Goal: Transaction & Acquisition: Purchase product/service

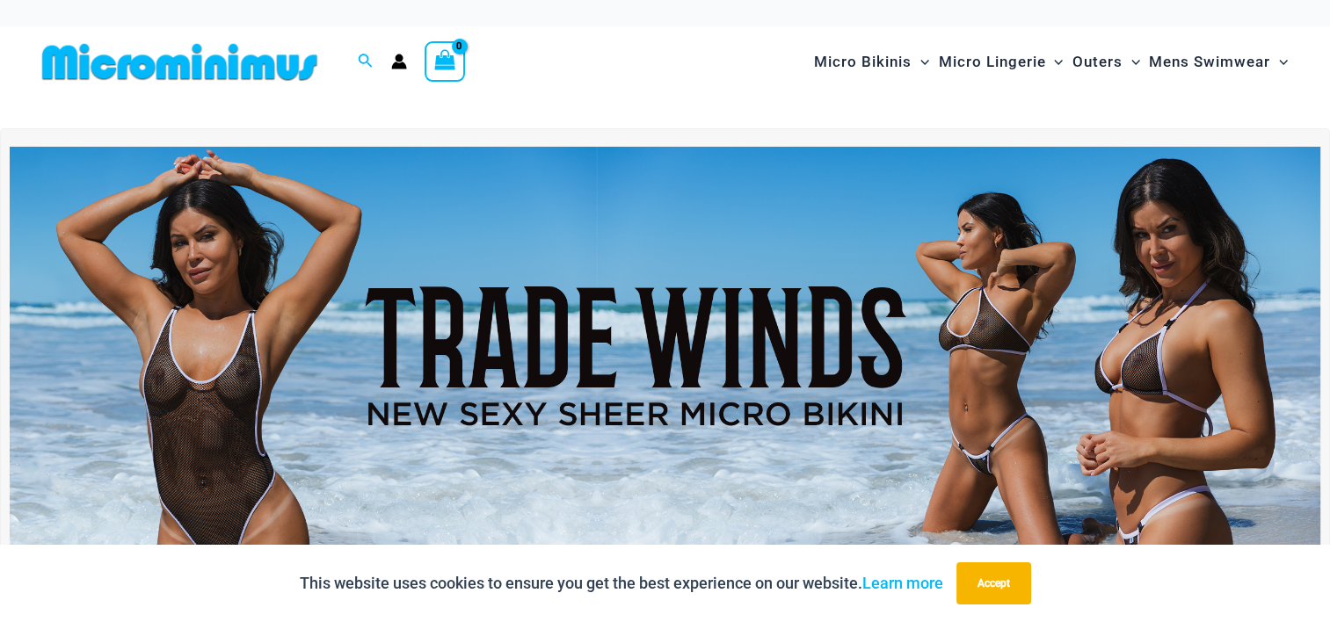
type input "**********"
click at [753, 325] on img at bounding box center [665, 370] width 1311 height 446
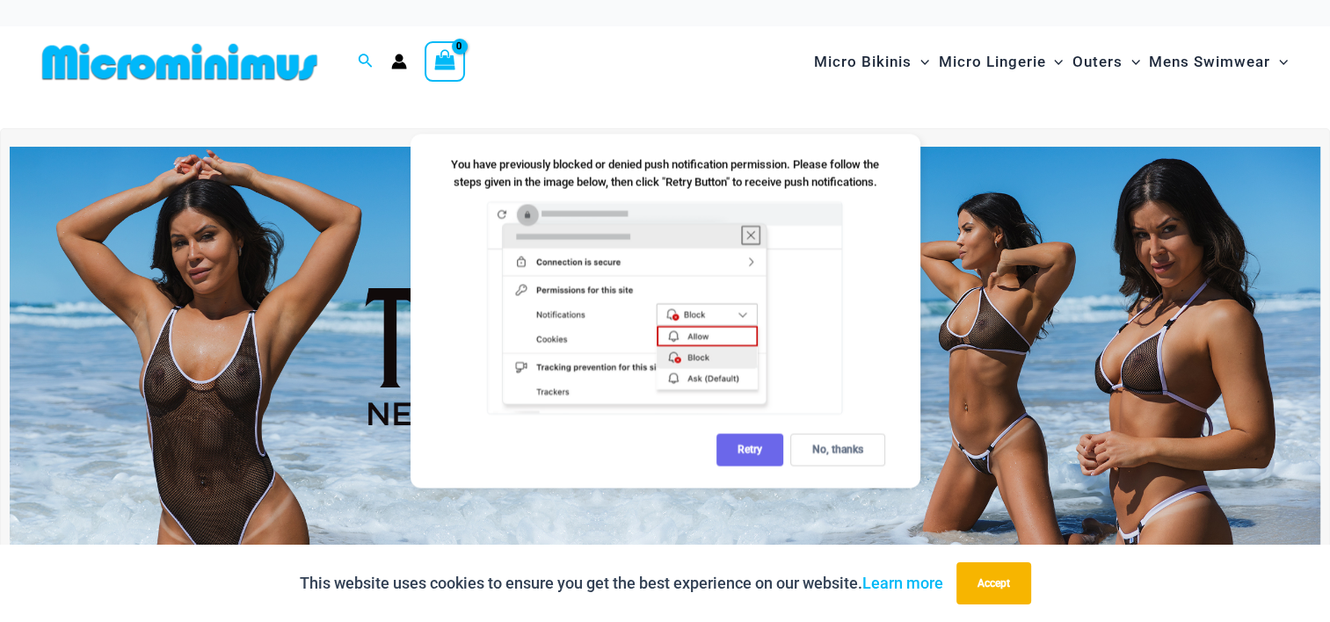
click at [755, 449] on div "Retry" at bounding box center [749, 450] width 67 height 33
click at [839, 452] on div "No, thanks" at bounding box center [837, 450] width 95 height 33
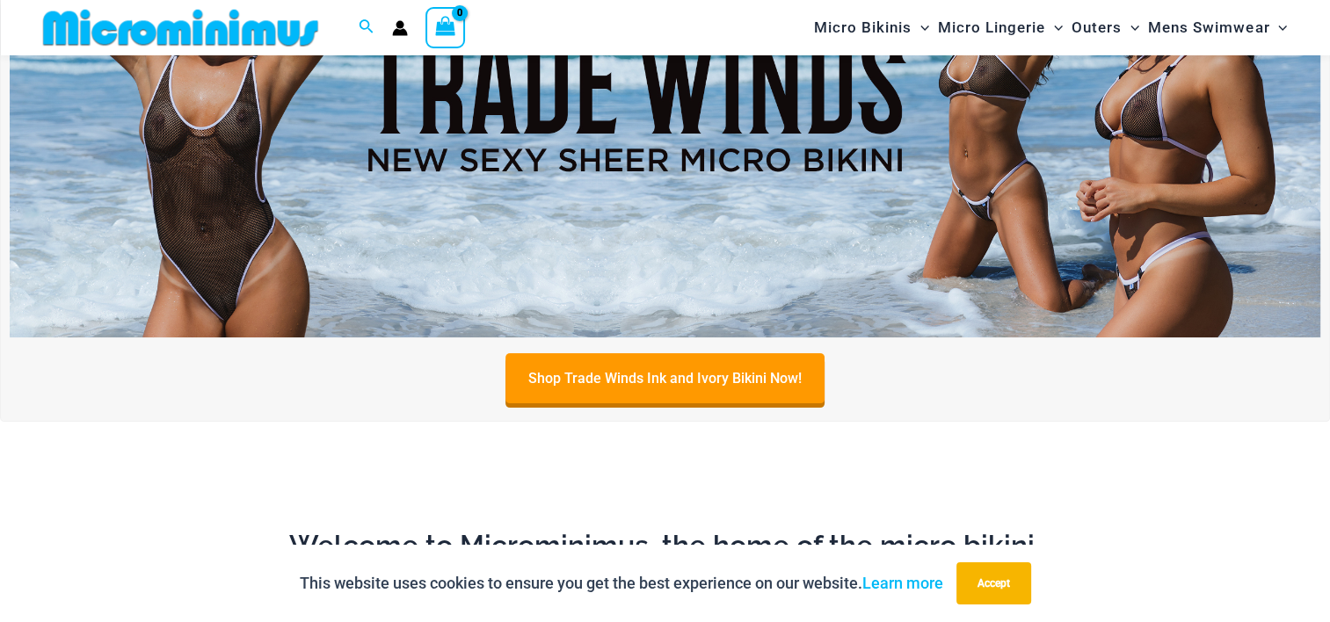
scroll to position [250, 0]
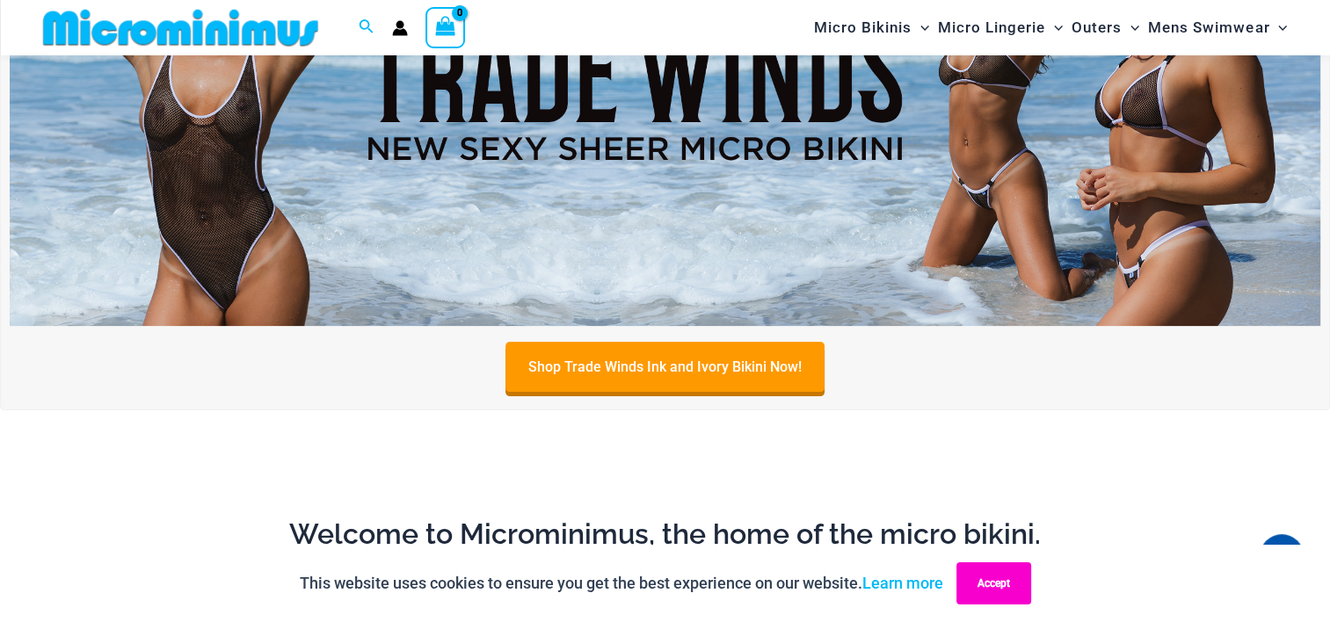
click at [1006, 583] on button "Accept" at bounding box center [993, 584] width 75 height 42
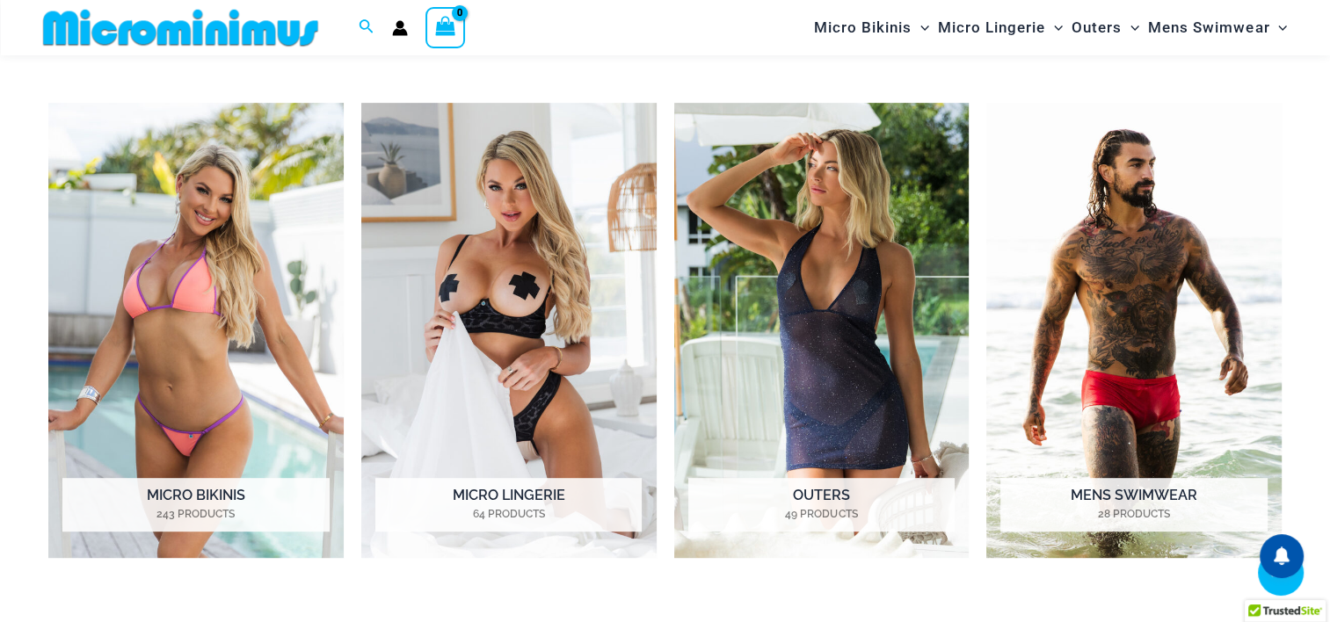
scroll to position [865, 0]
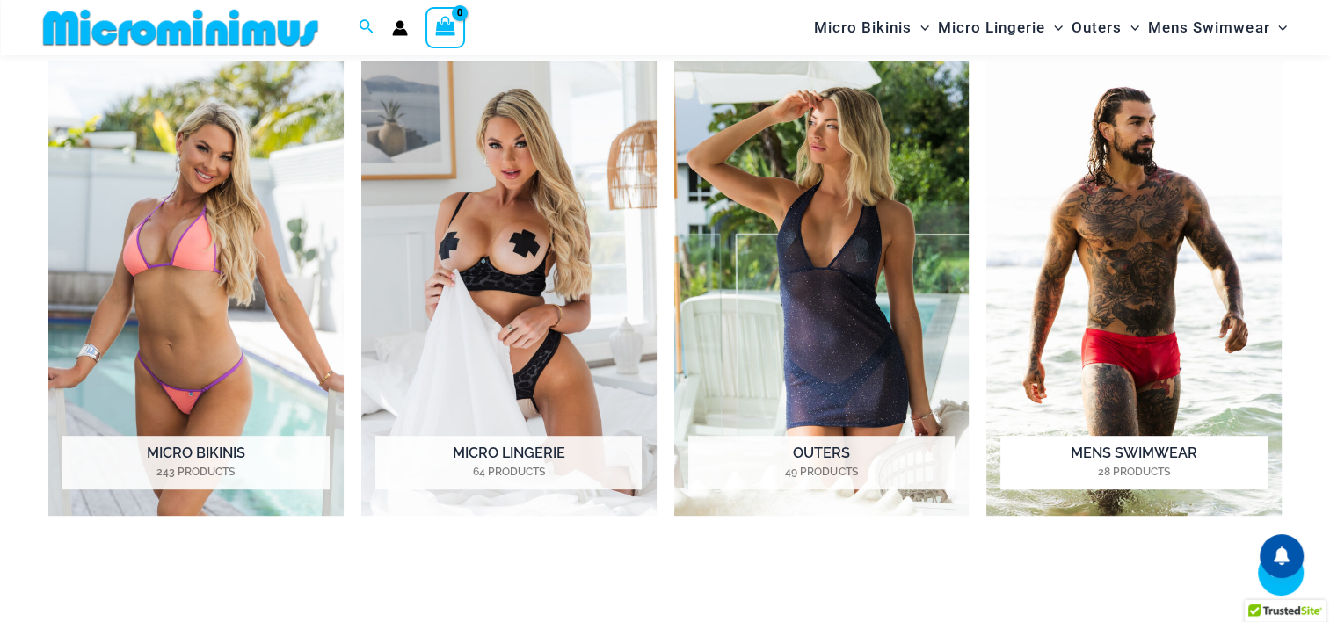
click at [1086, 294] on img "Visit product category Mens Swimwear" at bounding box center [1133, 288] width 295 height 455
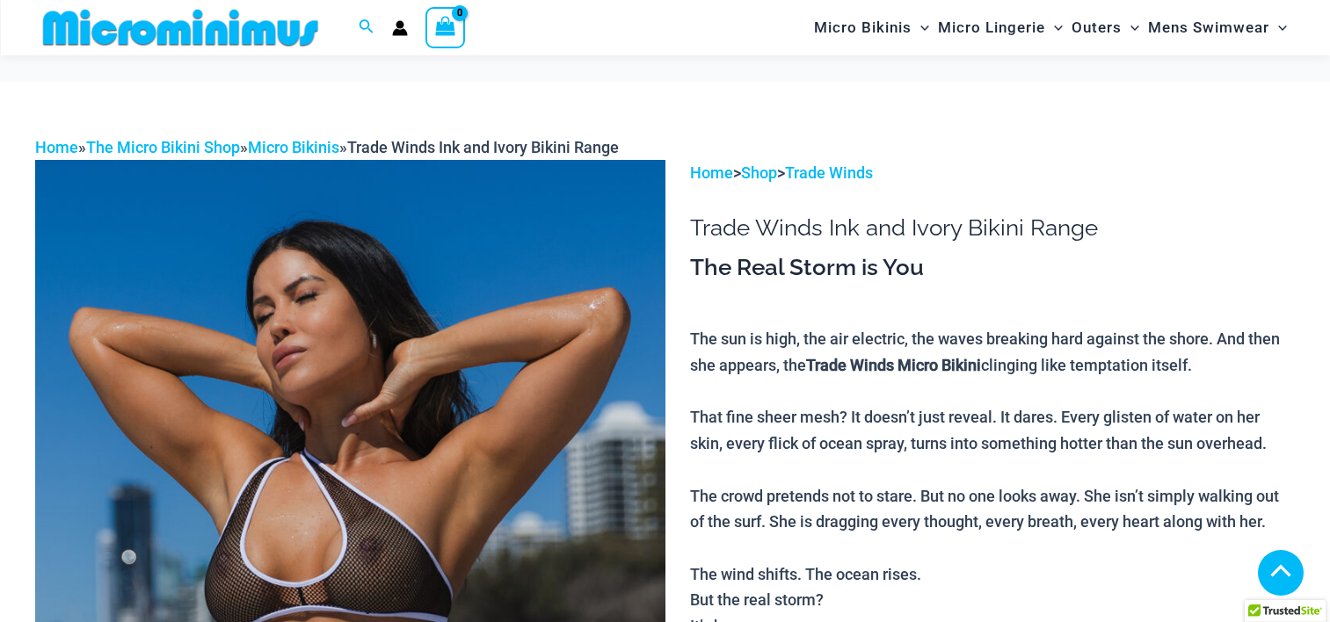
scroll to position [336, 0]
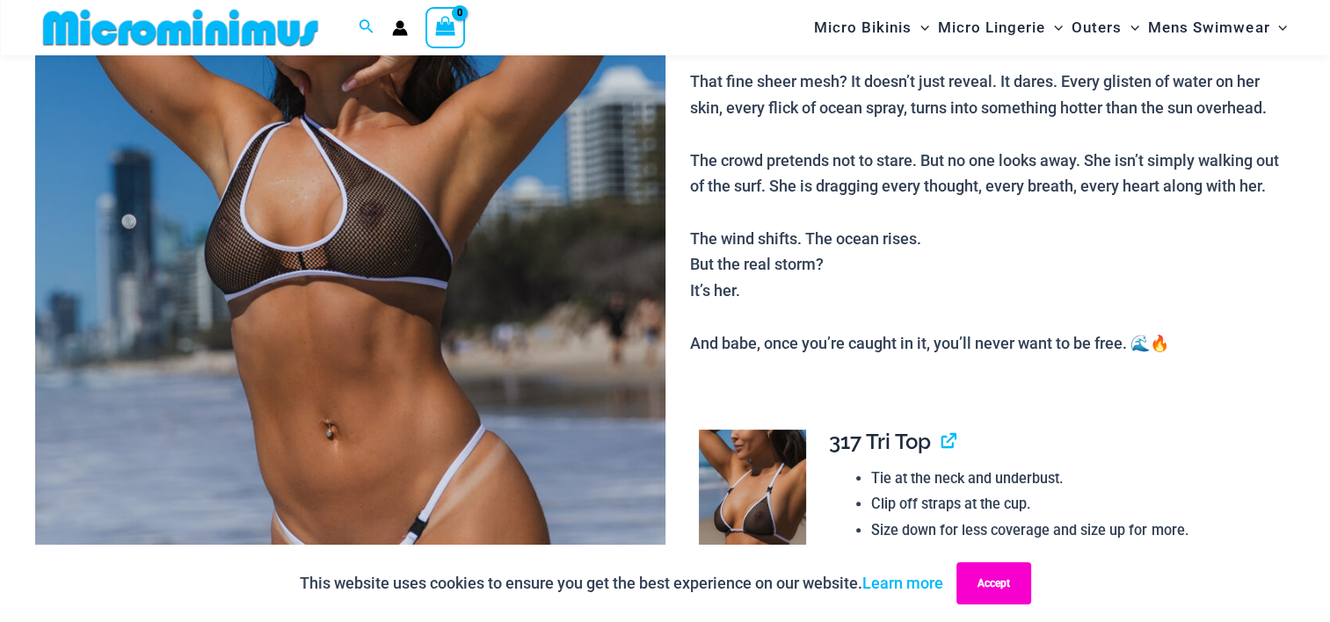
type input "**********"
click at [992, 587] on button "Accept" at bounding box center [993, 584] width 75 height 42
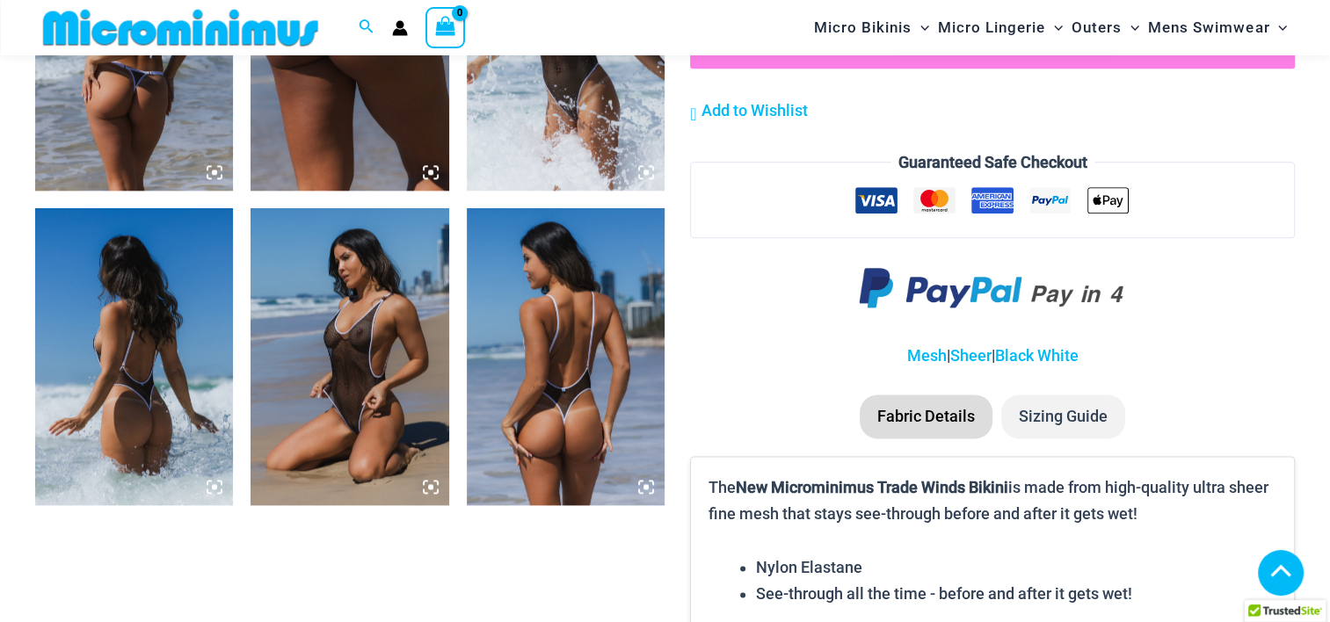
scroll to position [2270, 0]
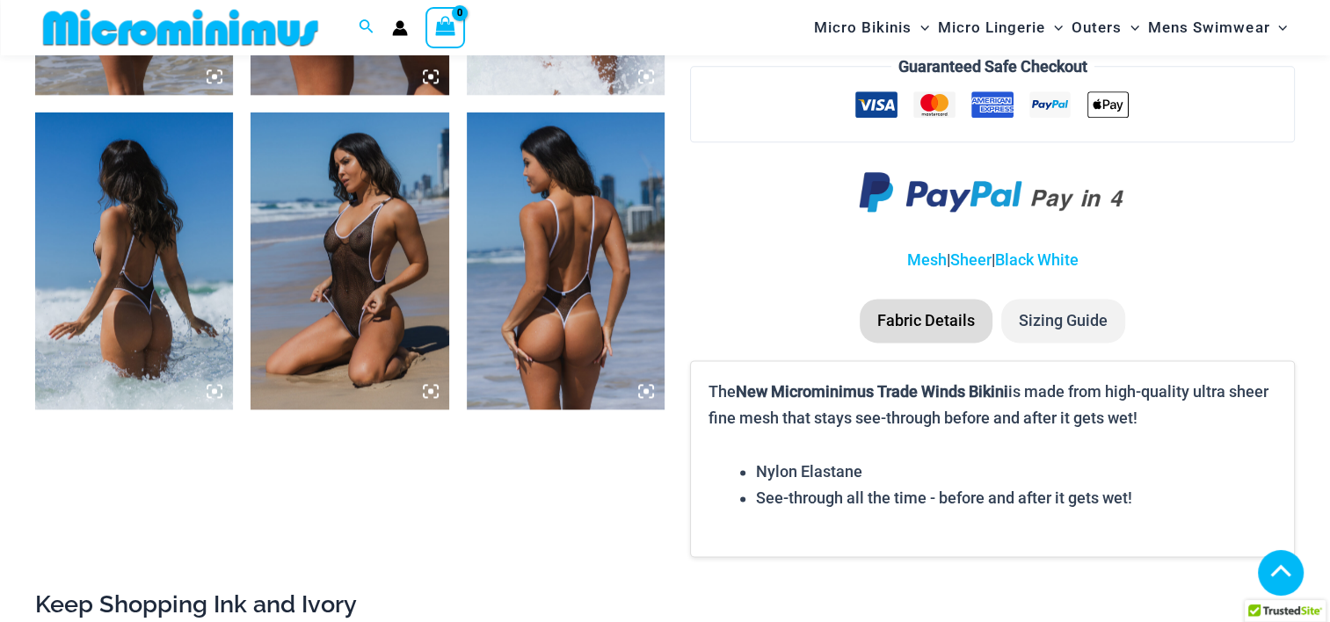
click at [529, 250] on img at bounding box center [566, 261] width 198 height 297
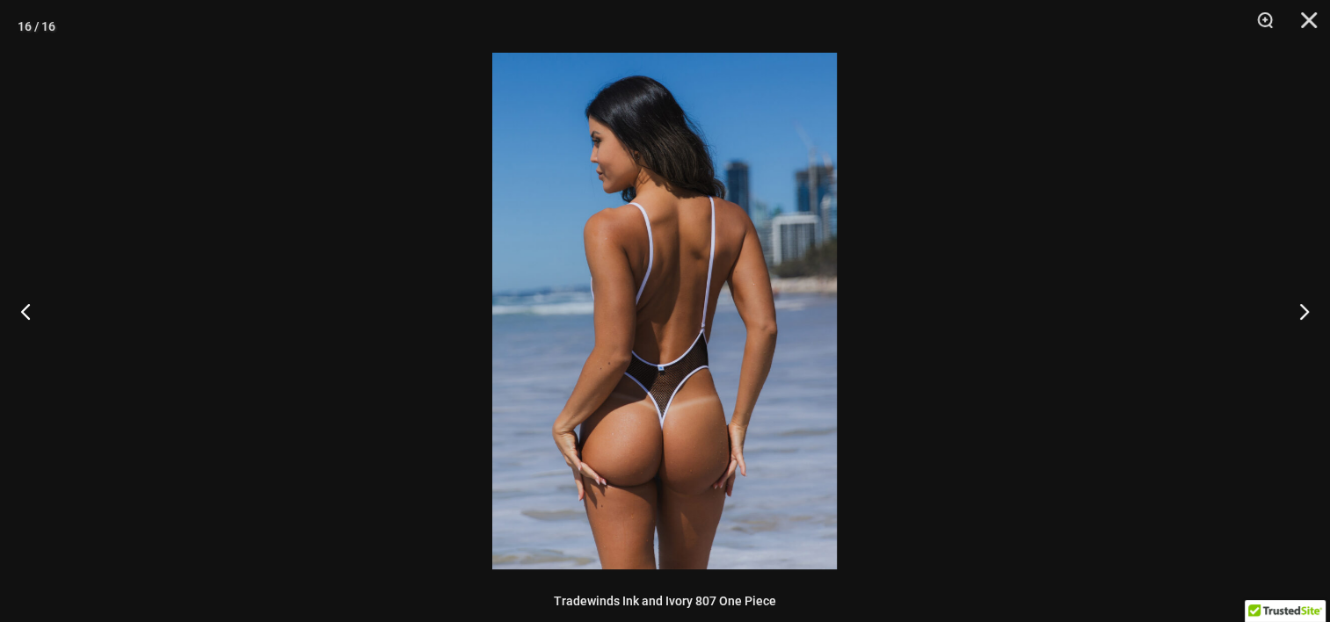
click at [770, 298] on img at bounding box center [664, 311] width 345 height 517
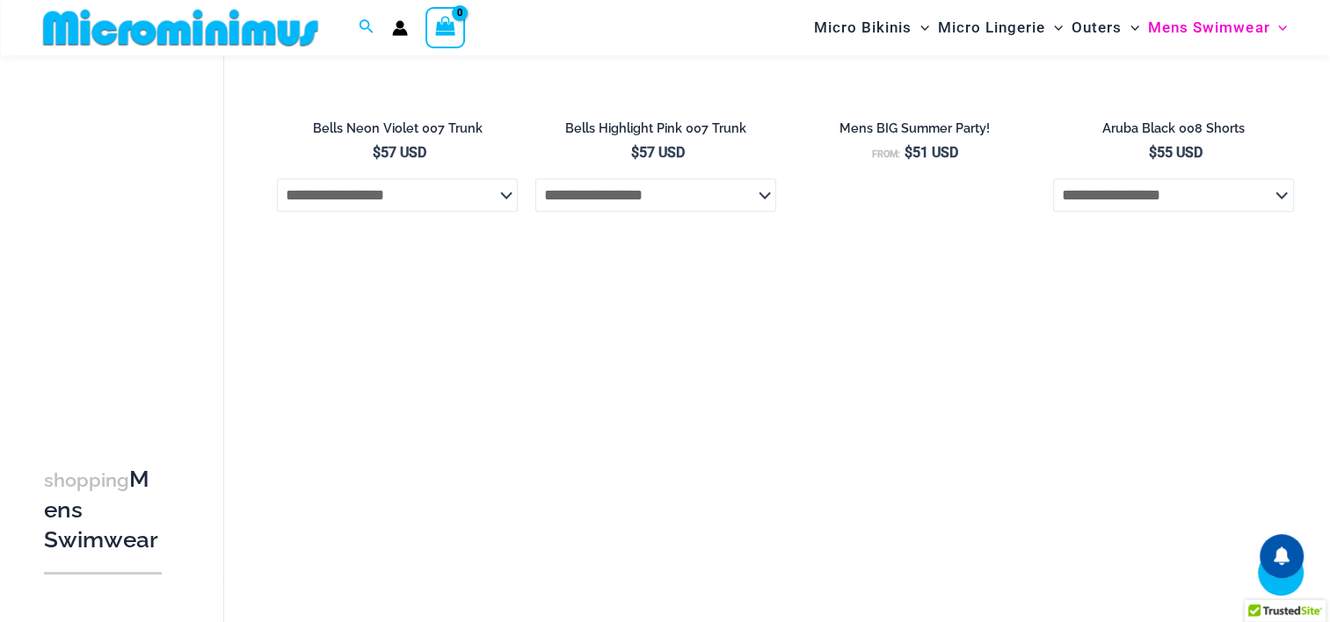
scroll to position [1391, 0]
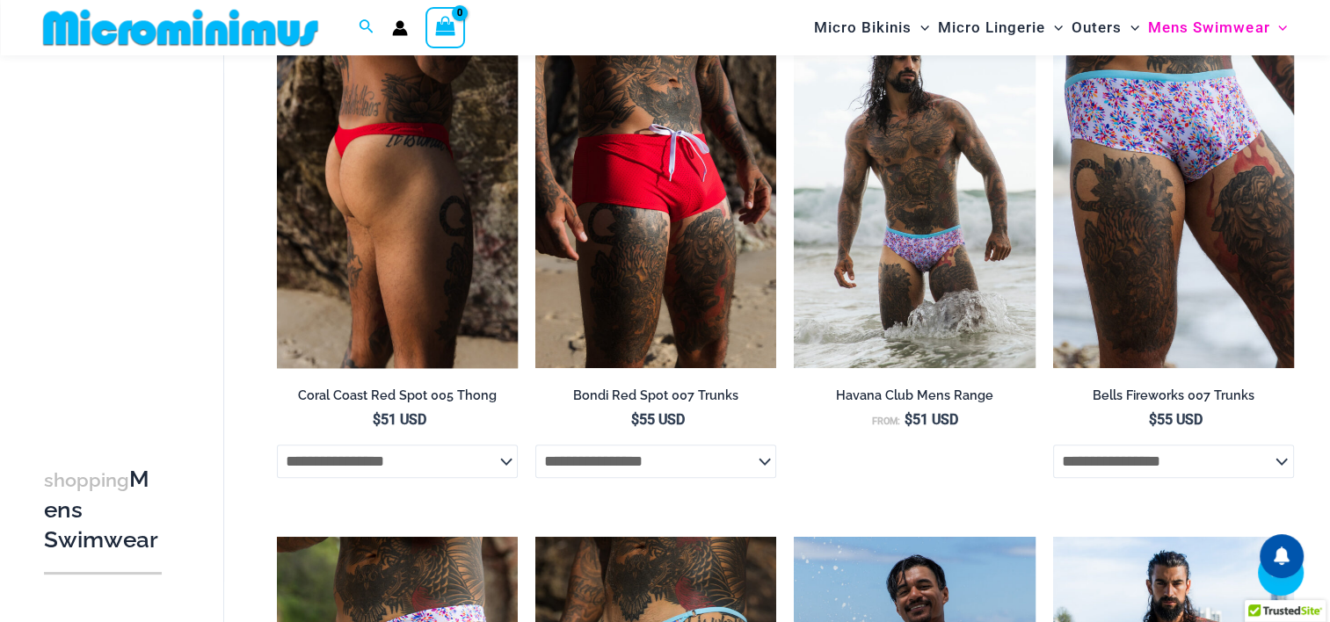
type input "**********"
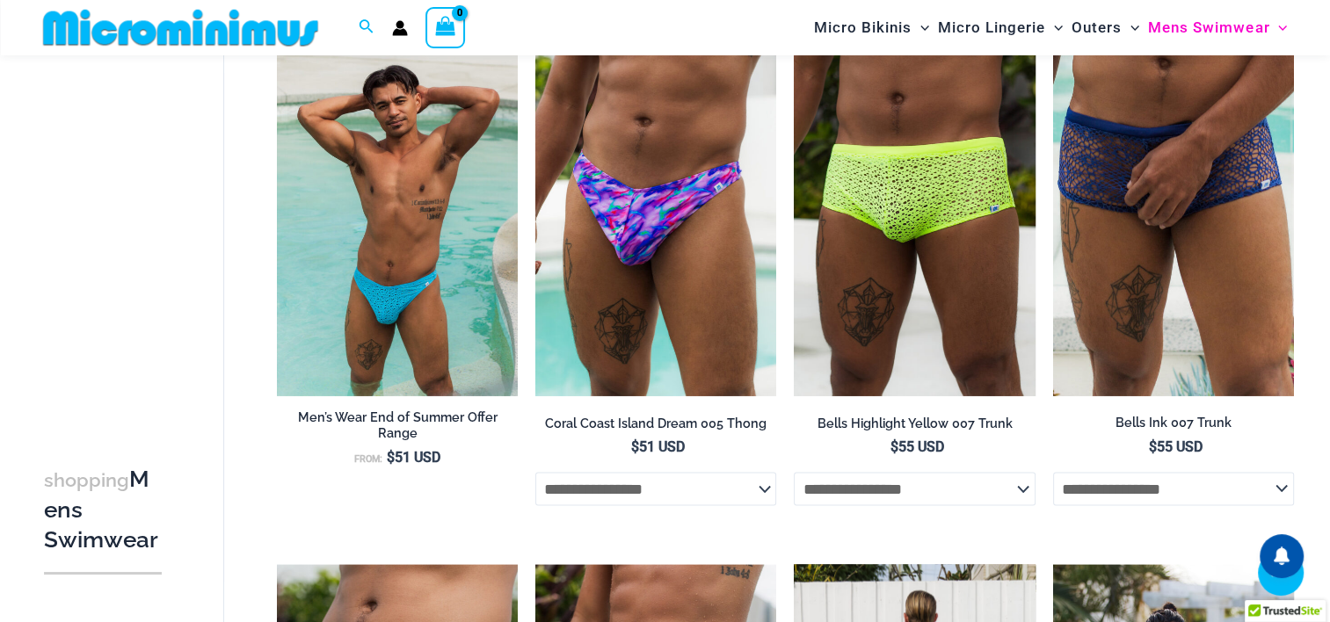
scroll to position [2973, 0]
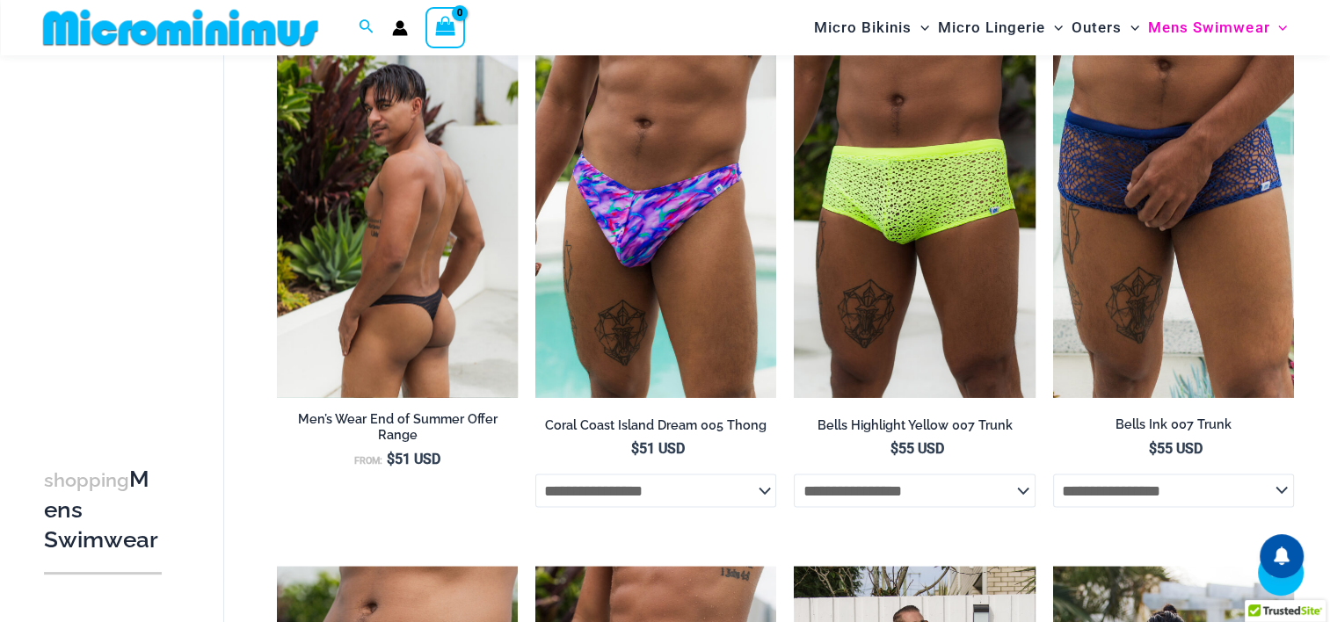
click at [467, 264] on img at bounding box center [397, 216] width 241 height 361
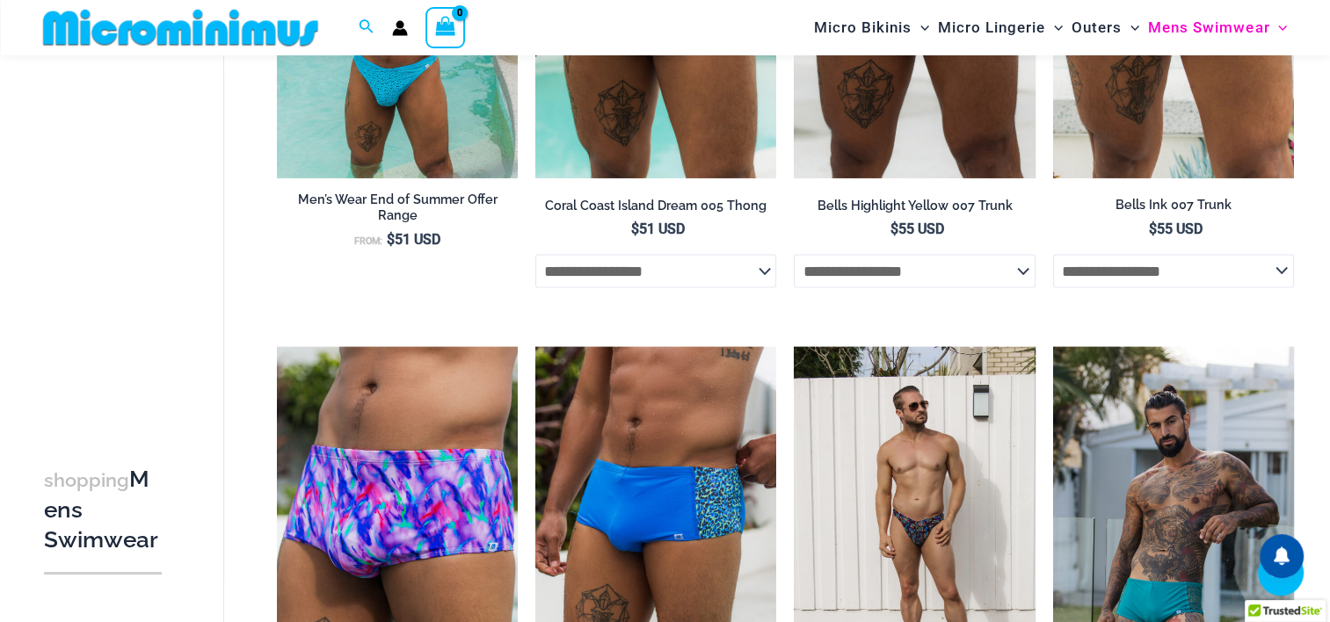
scroll to position [3412, 0]
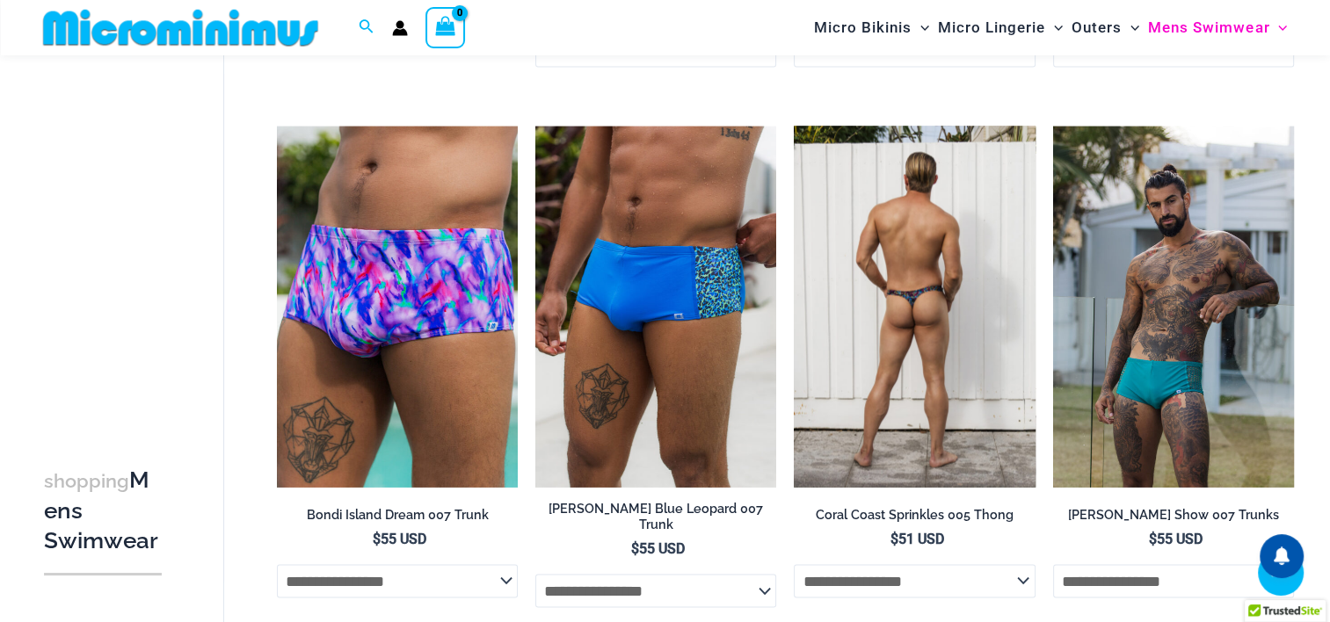
click at [880, 294] on img at bounding box center [914, 307] width 241 height 361
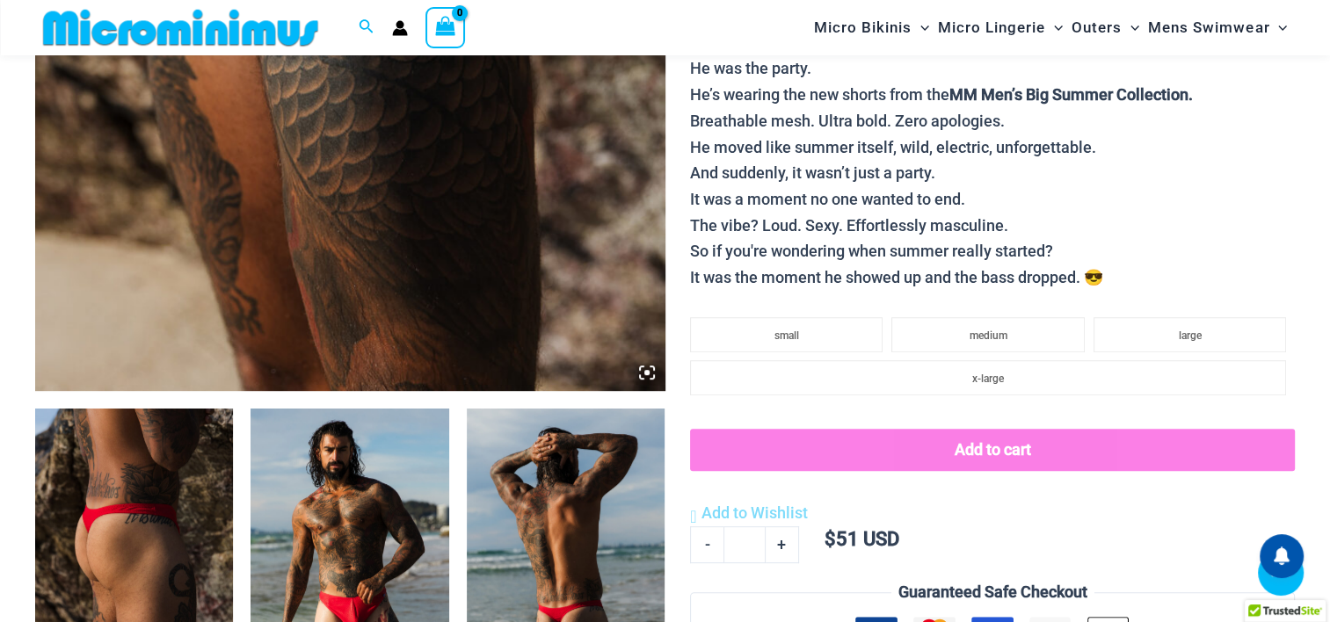
scroll to position [953, 0]
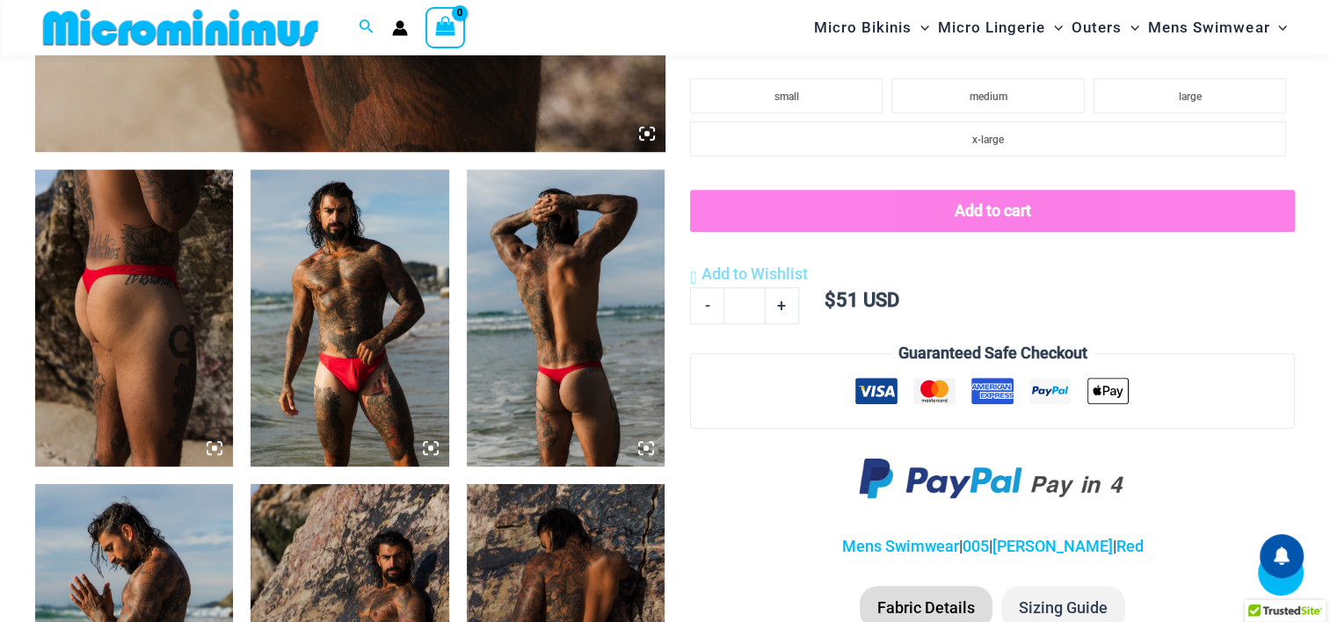
type input "**********"
click at [155, 347] on img at bounding box center [134, 318] width 198 height 297
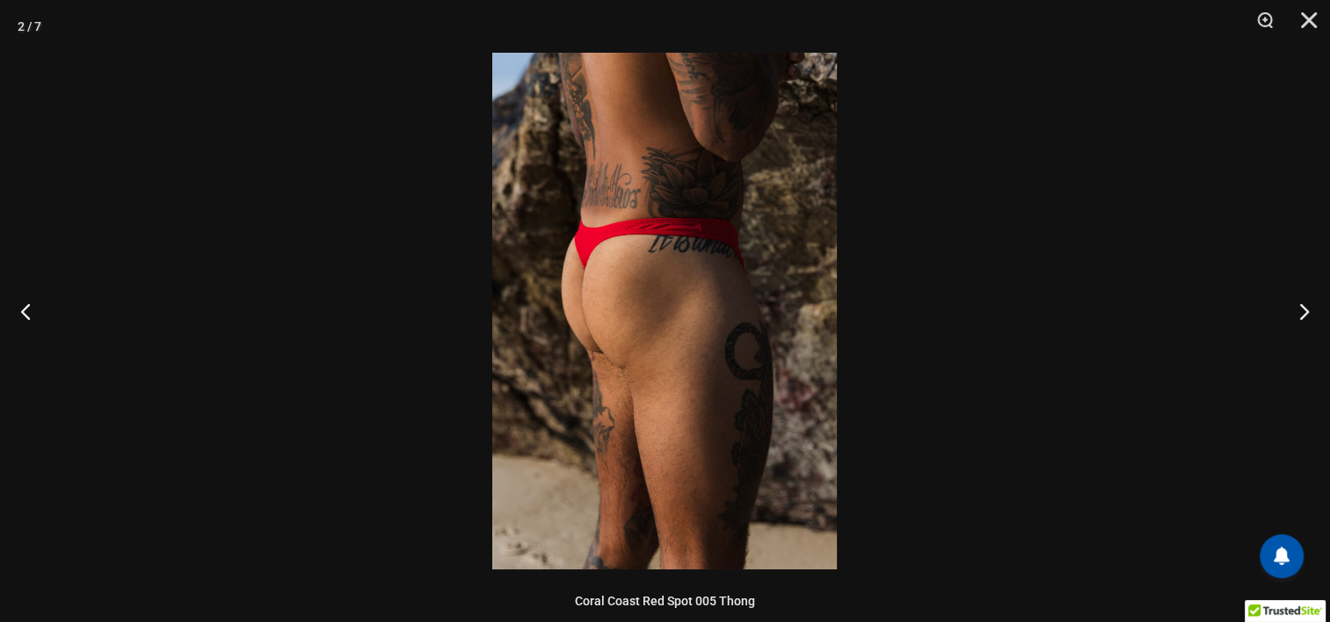
click at [615, 236] on img at bounding box center [664, 311] width 345 height 517
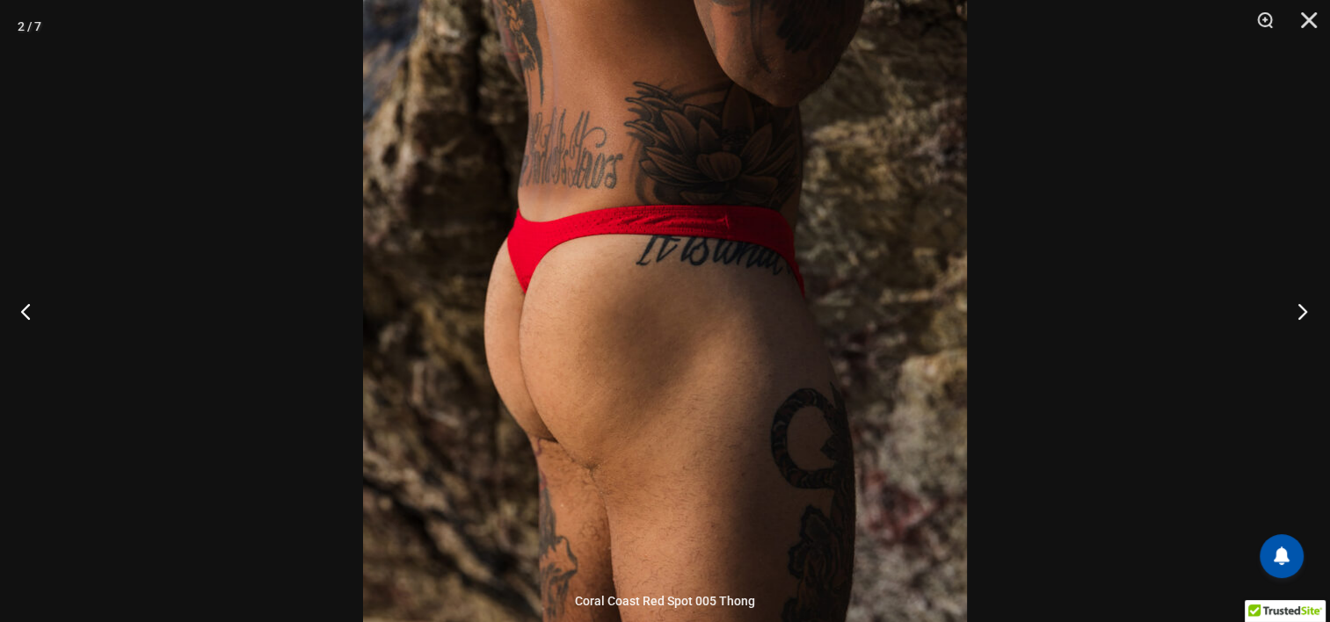
click at [1290, 312] on button "Next" at bounding box center [1297, 311] width 66 height 88
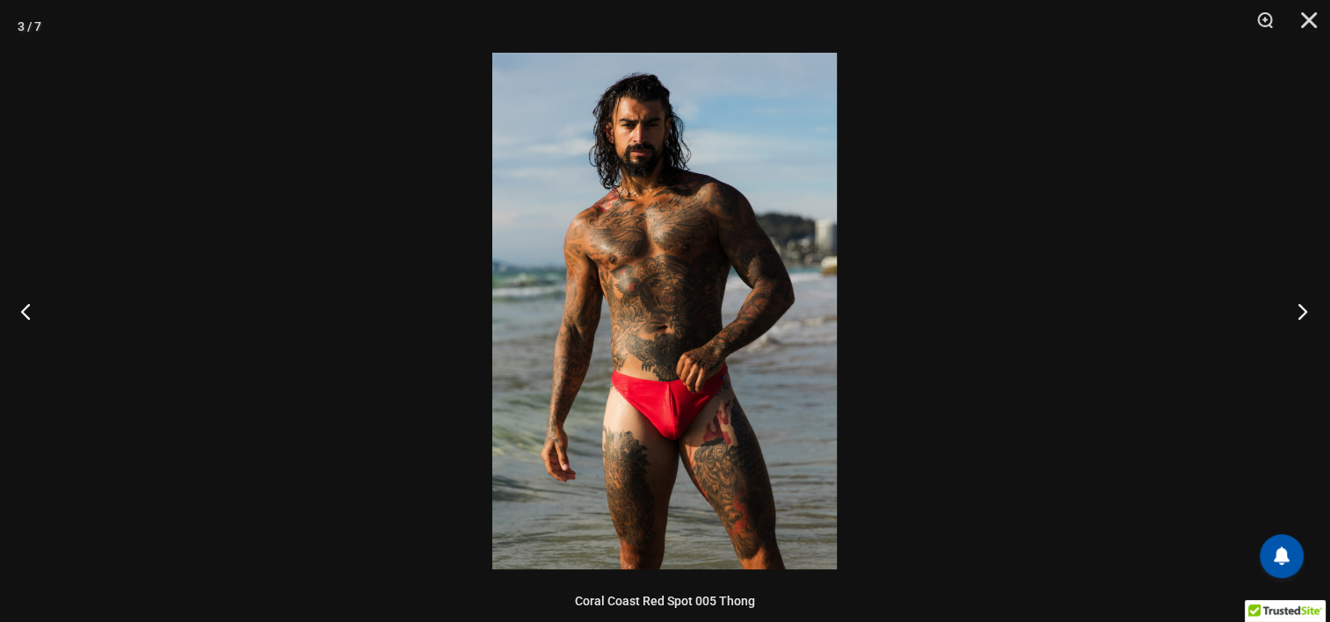
click at [1290, 312] on button "Next" at bounding box center [1297, 311] width 66 height 88
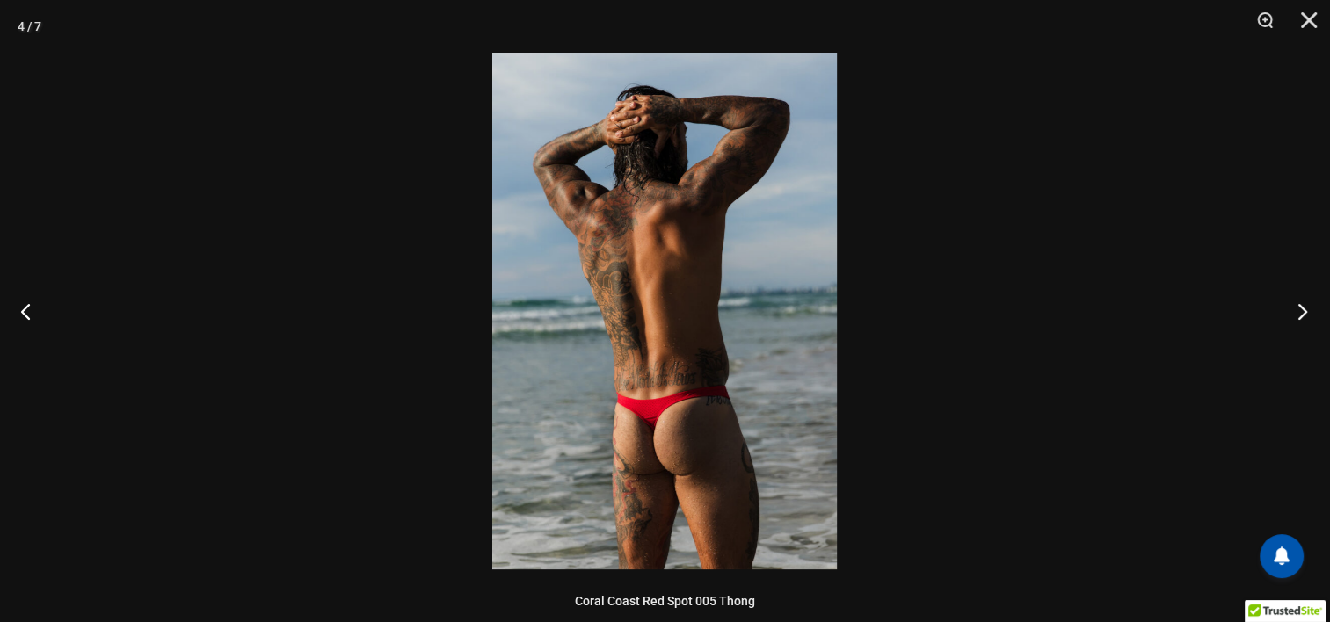
click at [1290, 312] on button "Next" at bounding box center [1297, 311] width 66 height 88
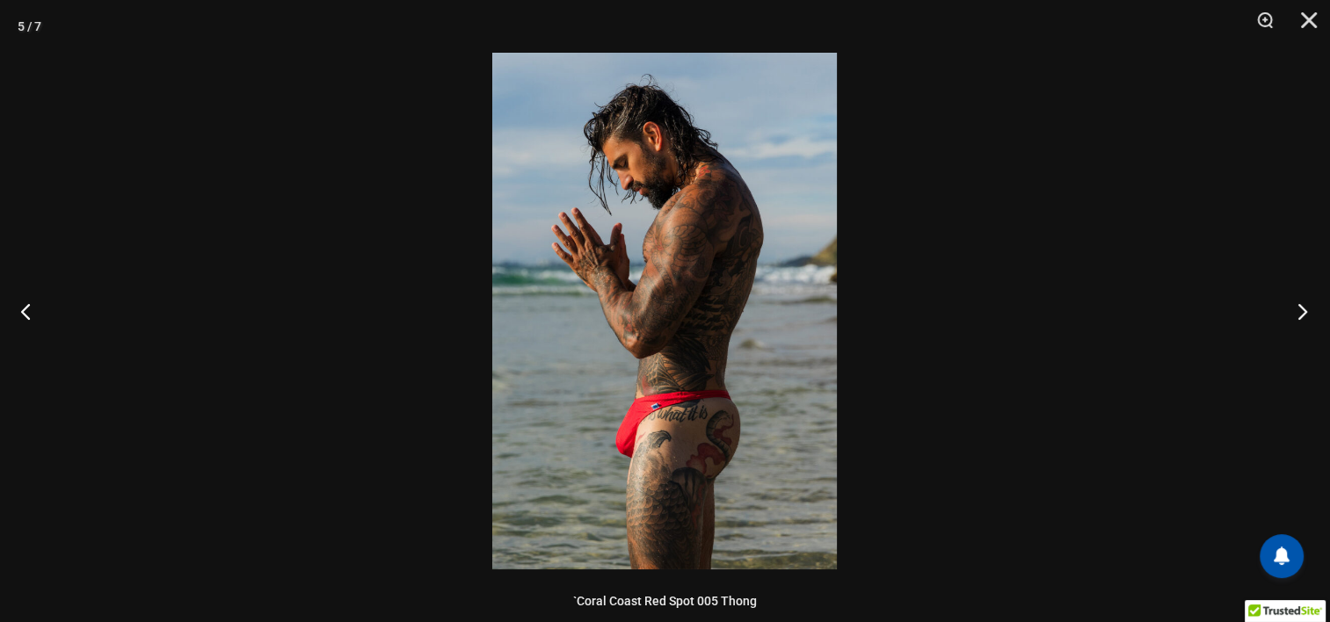
click at [1290, 312] on button "Next" at bounding box center [1297, 311] width 66 height 88
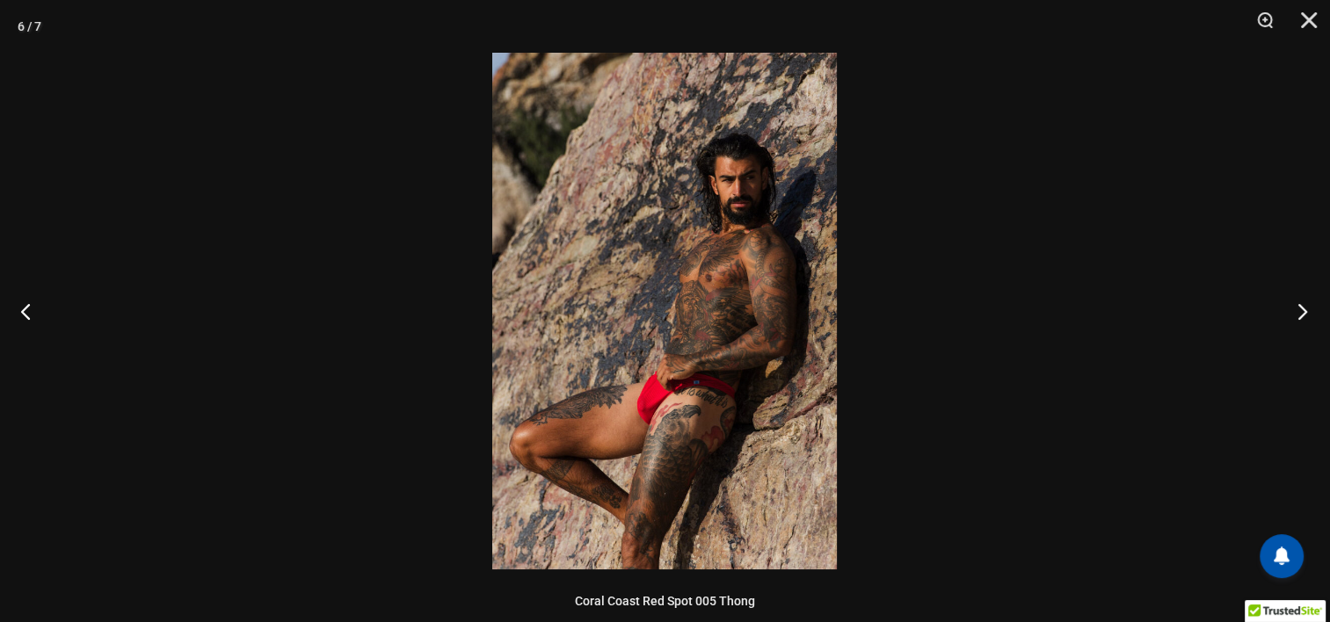
click at [1290, 312] on button "Next" at bounding box center [1297, 311] width 66 height 88
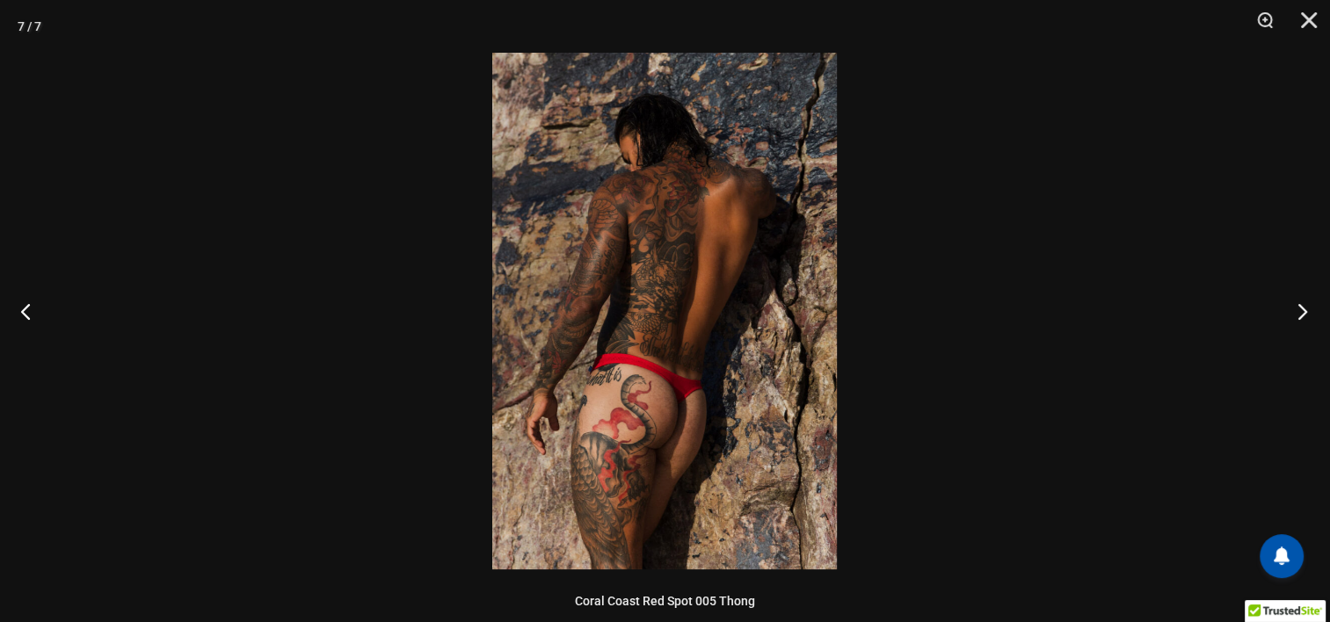
click at [1290, 312] on button "Next" at bounding box center [1297, 311] width 66 height 88
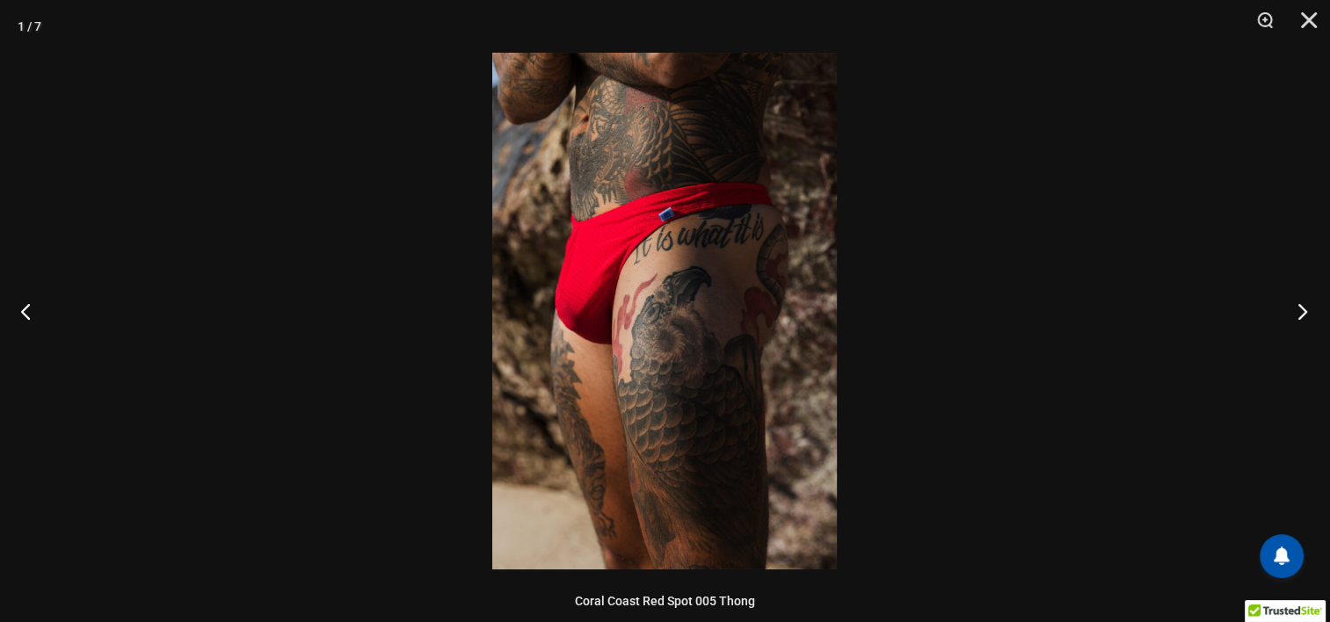
click at [1290, 312] on button "Next" at bounding box center [1297, 311] width 66 height 88
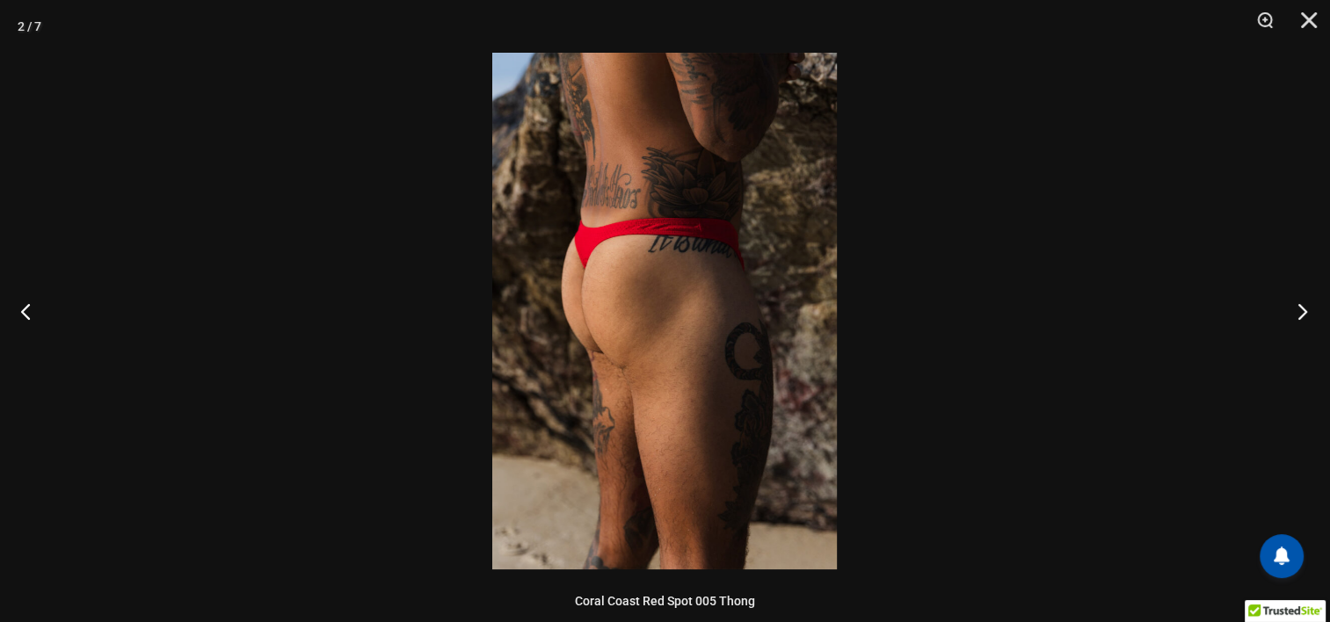
click at [1290, 312] on button "Next" at bounding box center [1297, 311] width 66 height 88
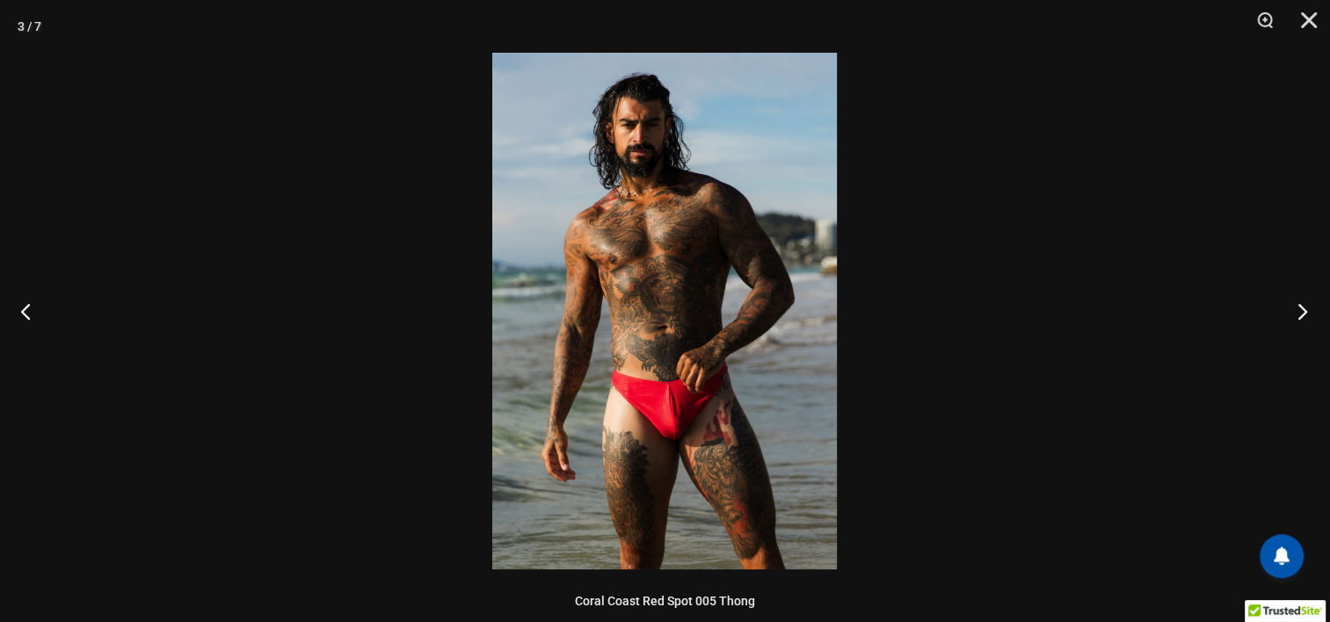
click at [1290, 312] on button "Next" at bounding box center [1297, 311] width 66 height 88
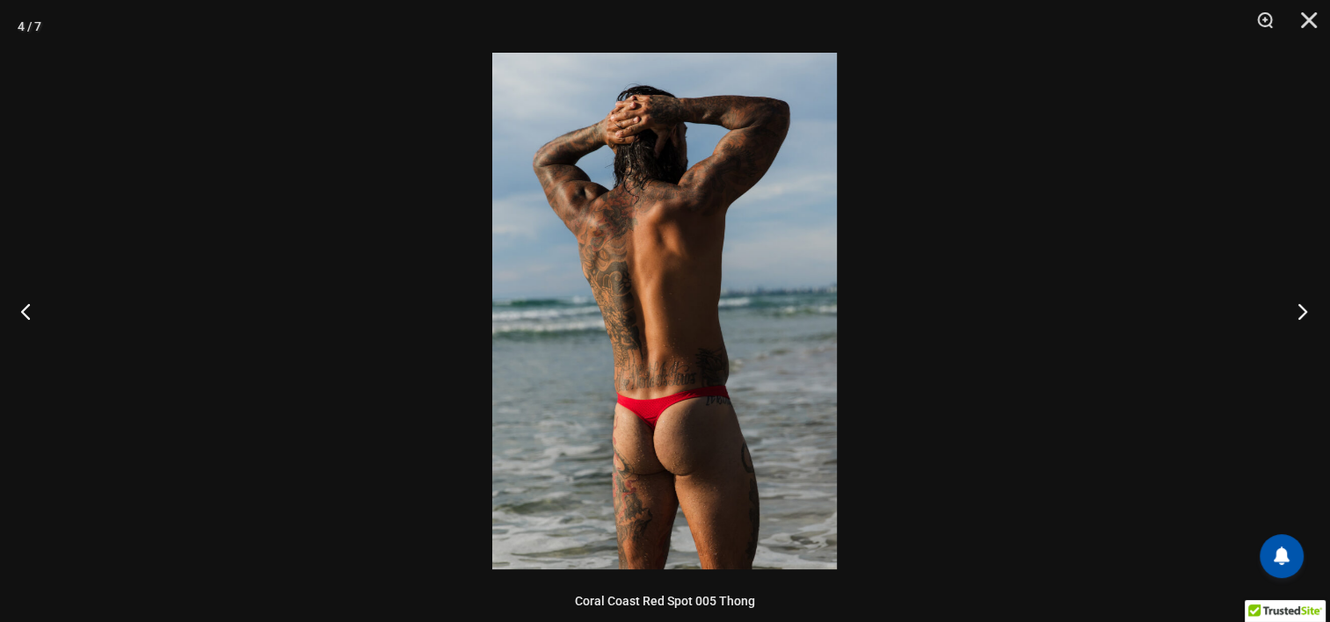
click at [1290, 312] on button "Next" at bounding box center [1297, 311] width 66 height 88
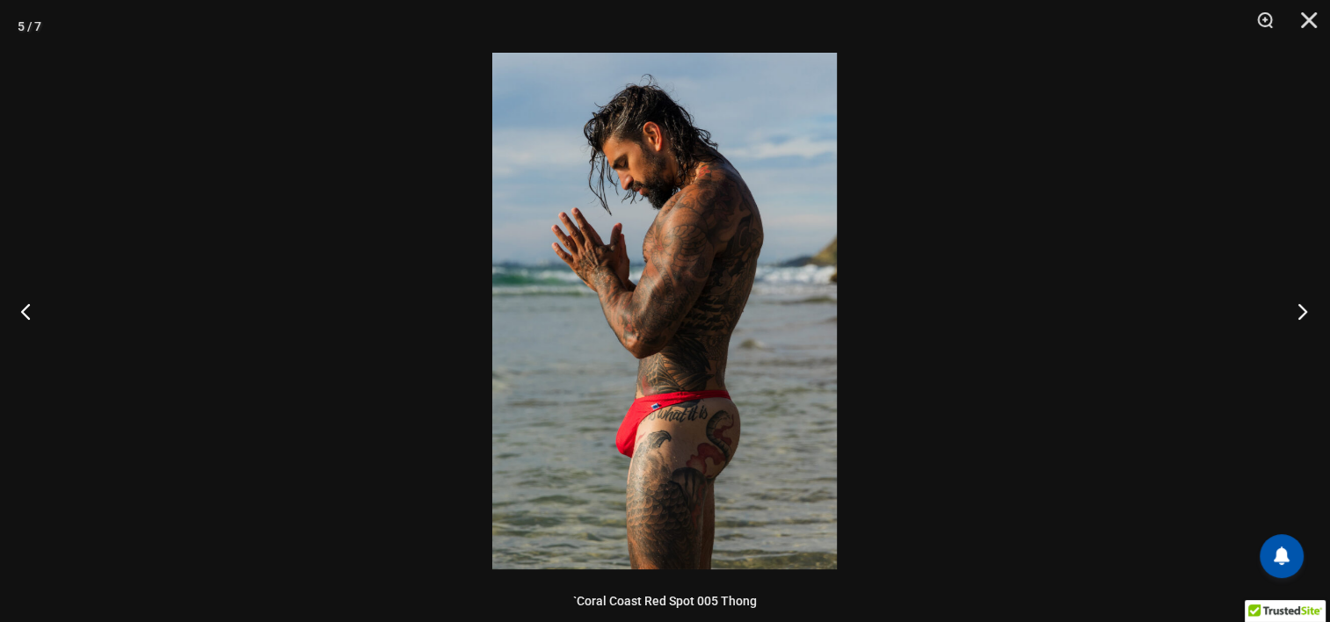
click at [1290, 312] on button "Next" at bounding box center [1297, 311] width 66 height 88
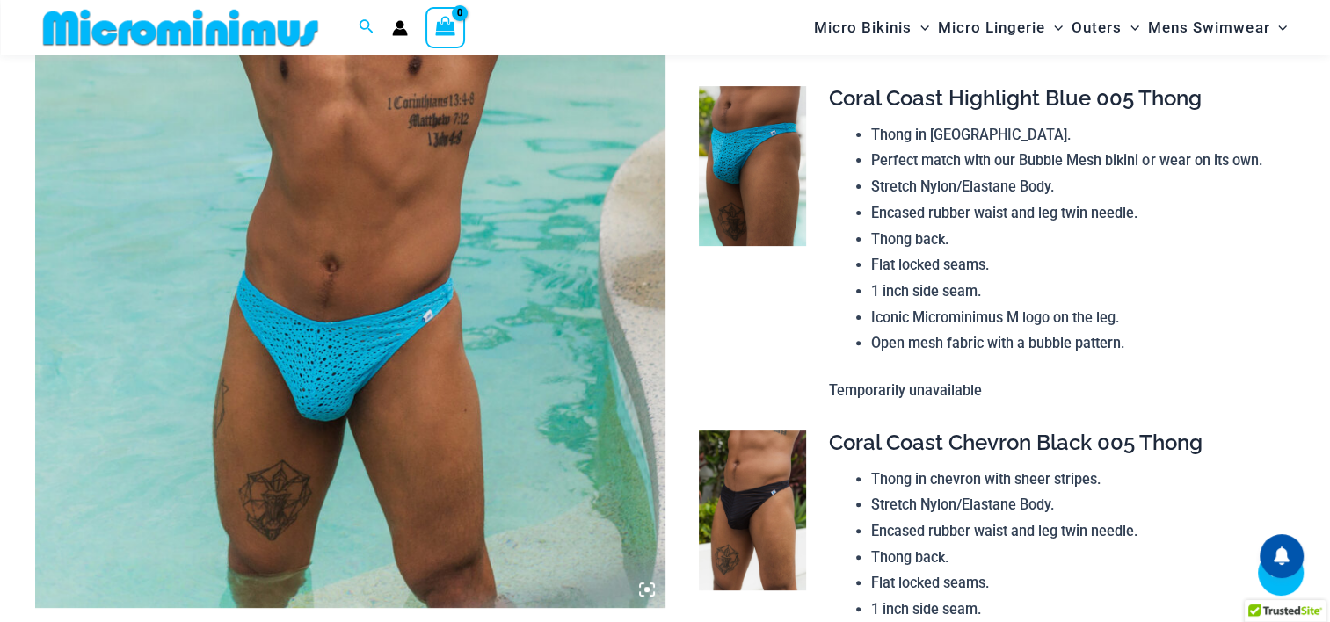
scroll to position [601, 0]
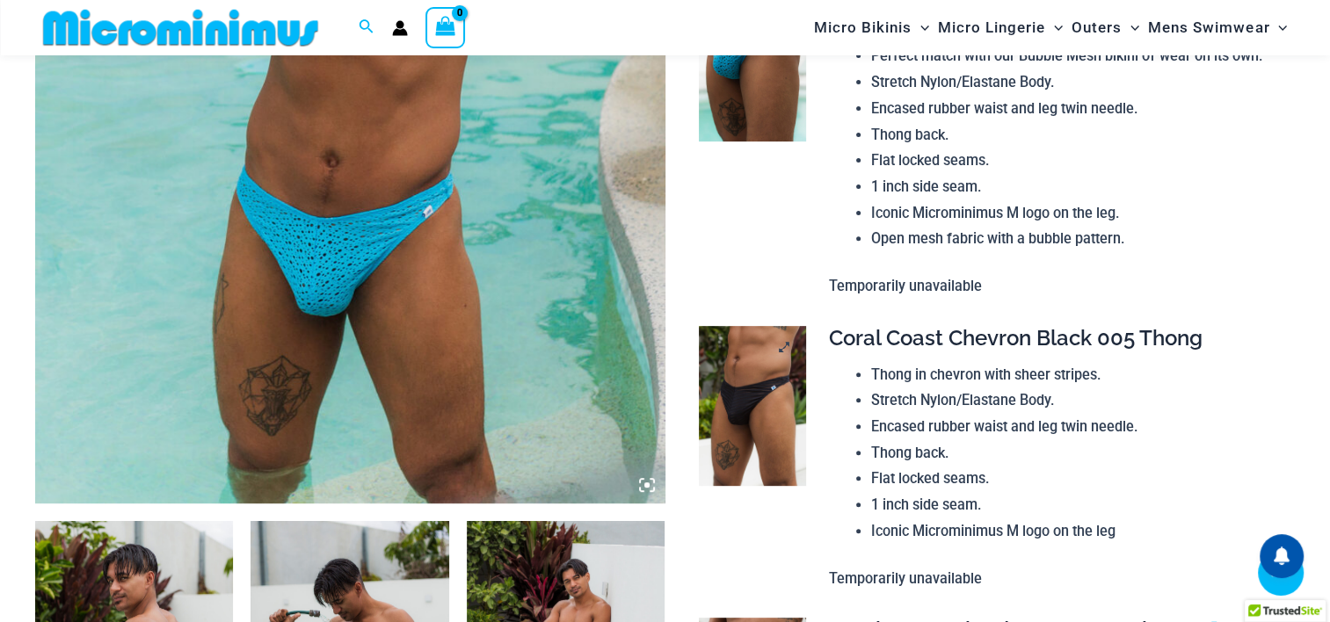
type input "**********"
click at [770, 414] on img at bounding box center [752, 406] width 106 height 160
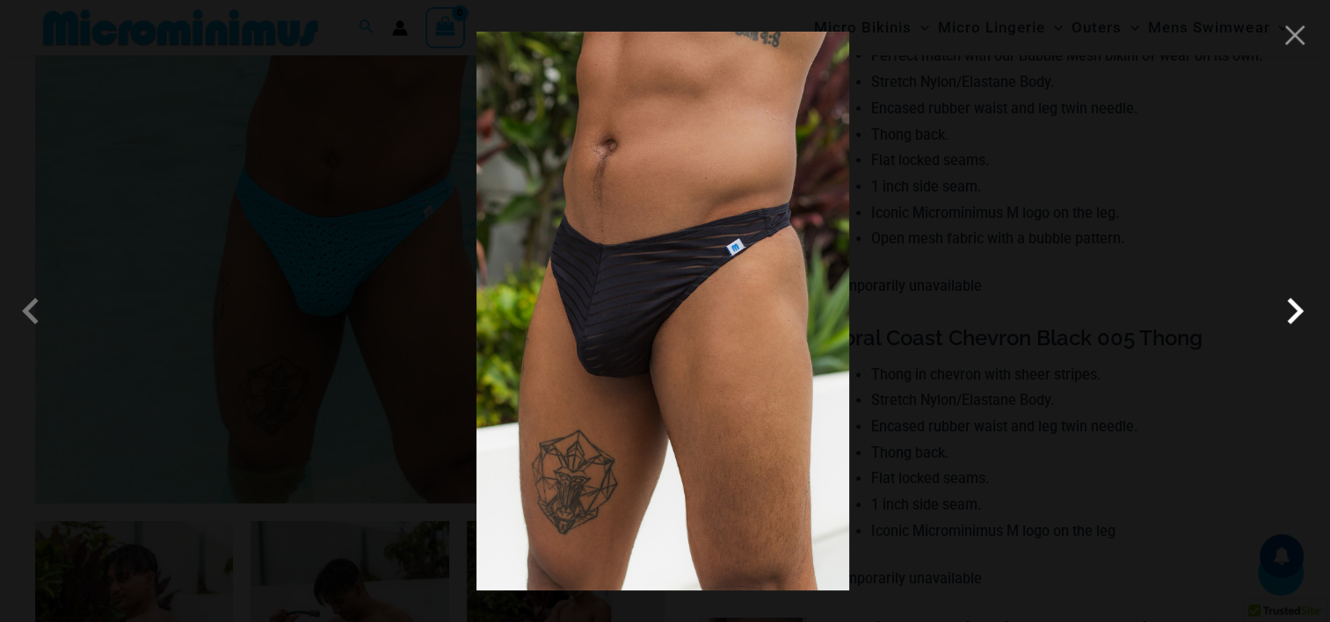
click at [1295, 324] on span at bounding box center [1294, 311] width 53 height 53
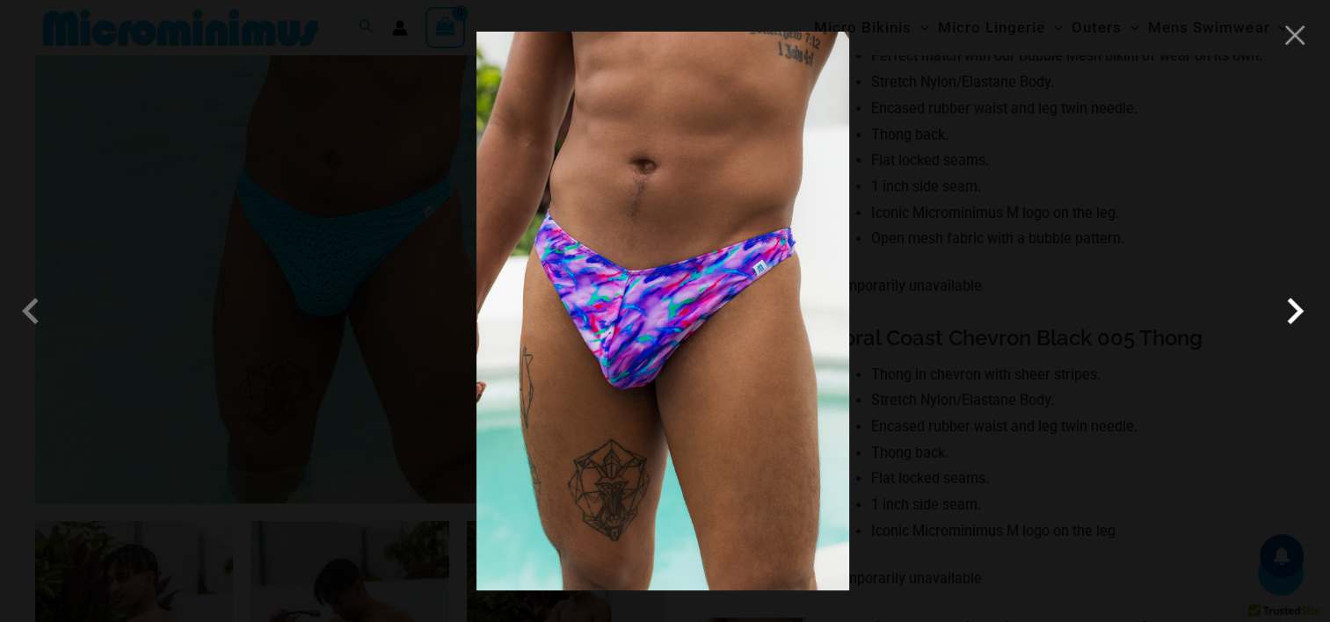
click at [1295, 324] on span at bounding box center [1294, 311] width 53 height 53
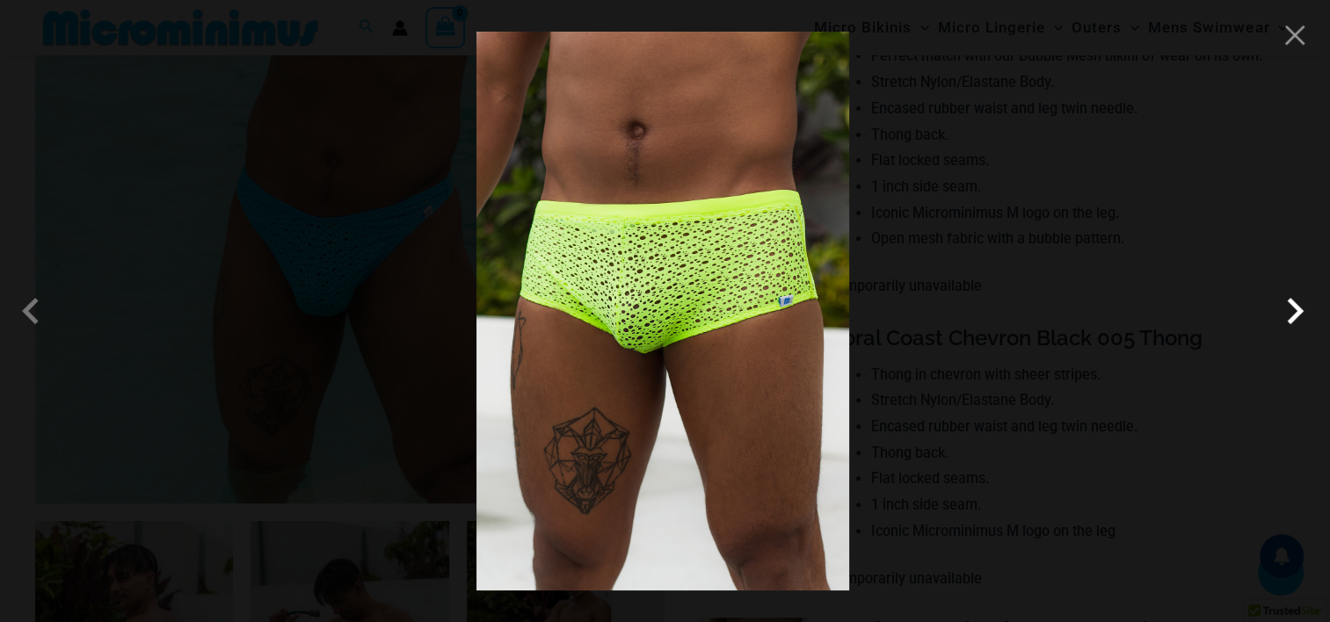
click at [1295, 324] on span at bounding box center [1294, 311] width 53 height 53
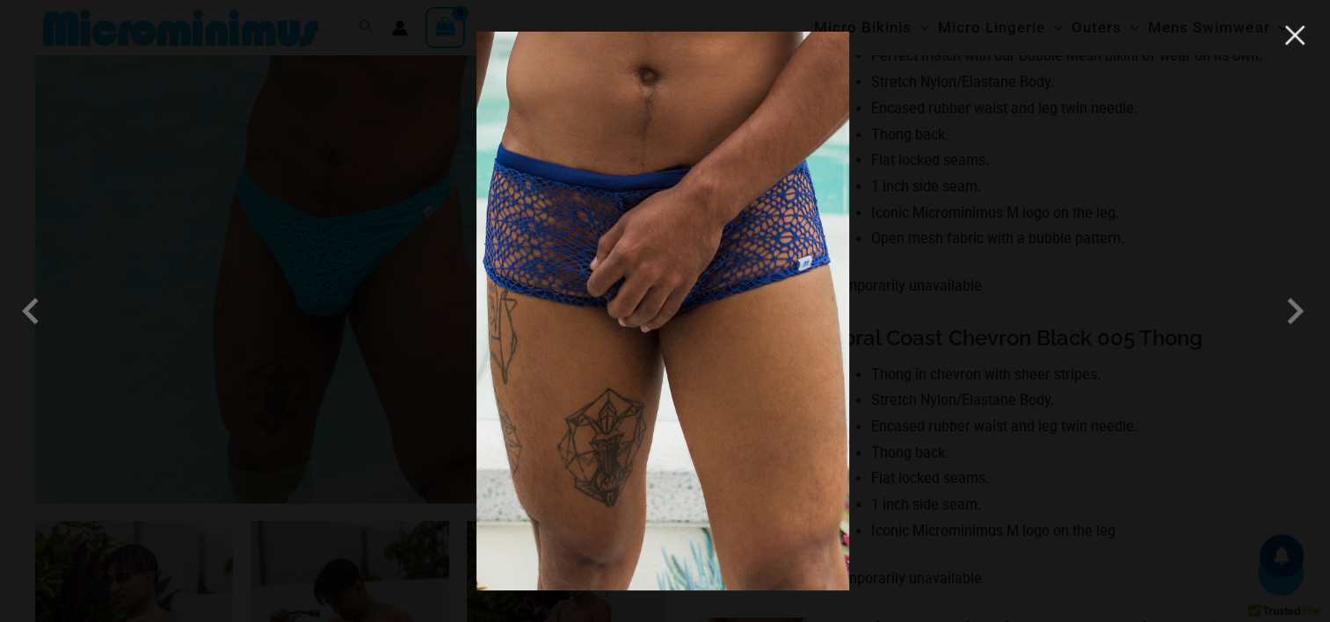
click at [1298, 47] on button "Close" at bounding box center [1295, 35] width 26 height 26
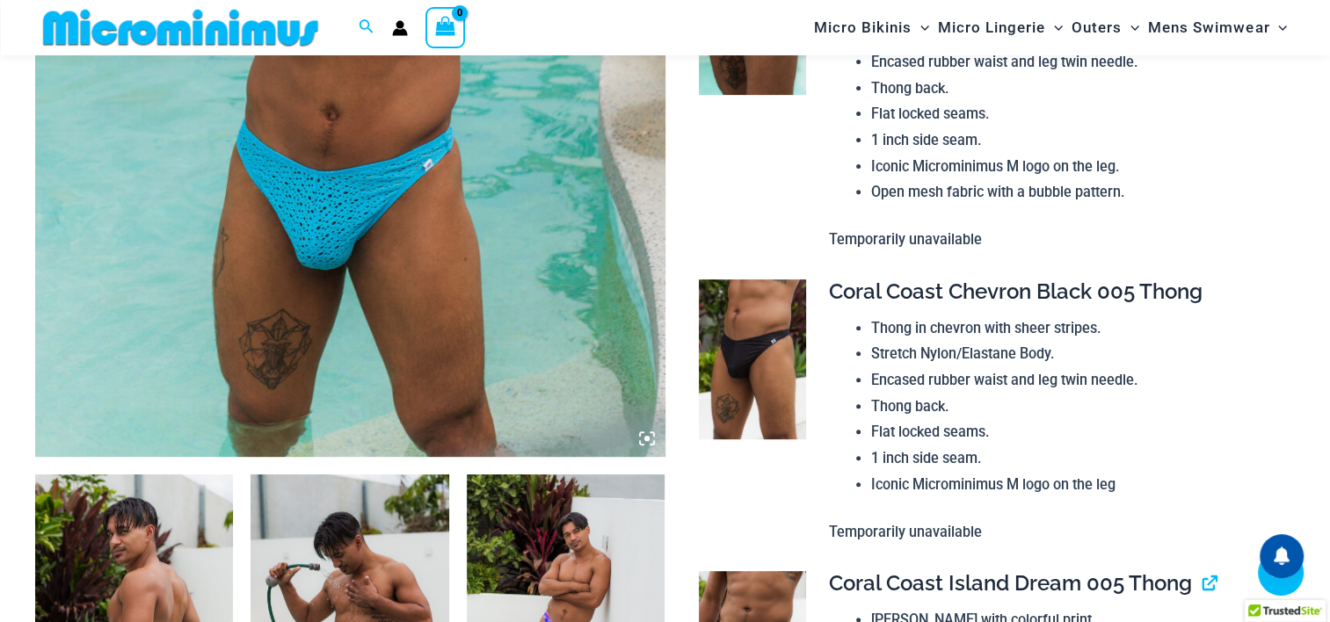
scroll to position [953, 0]
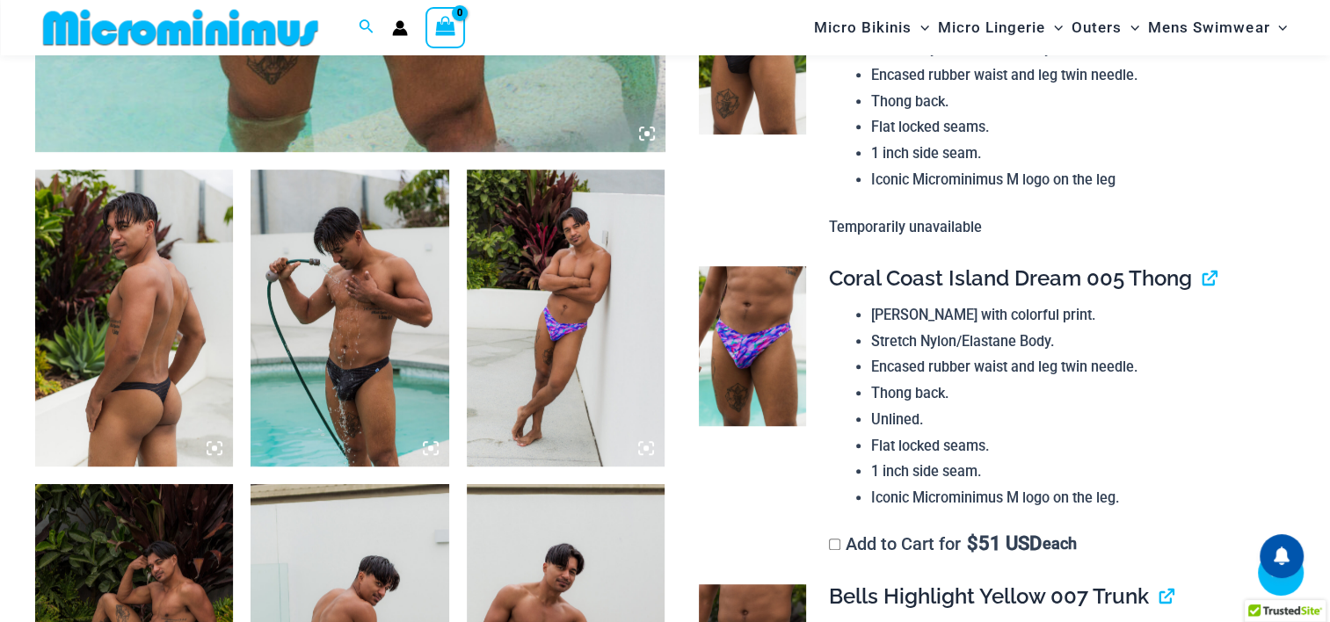
click at [147, 381] on img at bounding box center [134, 318] width 198 height 297
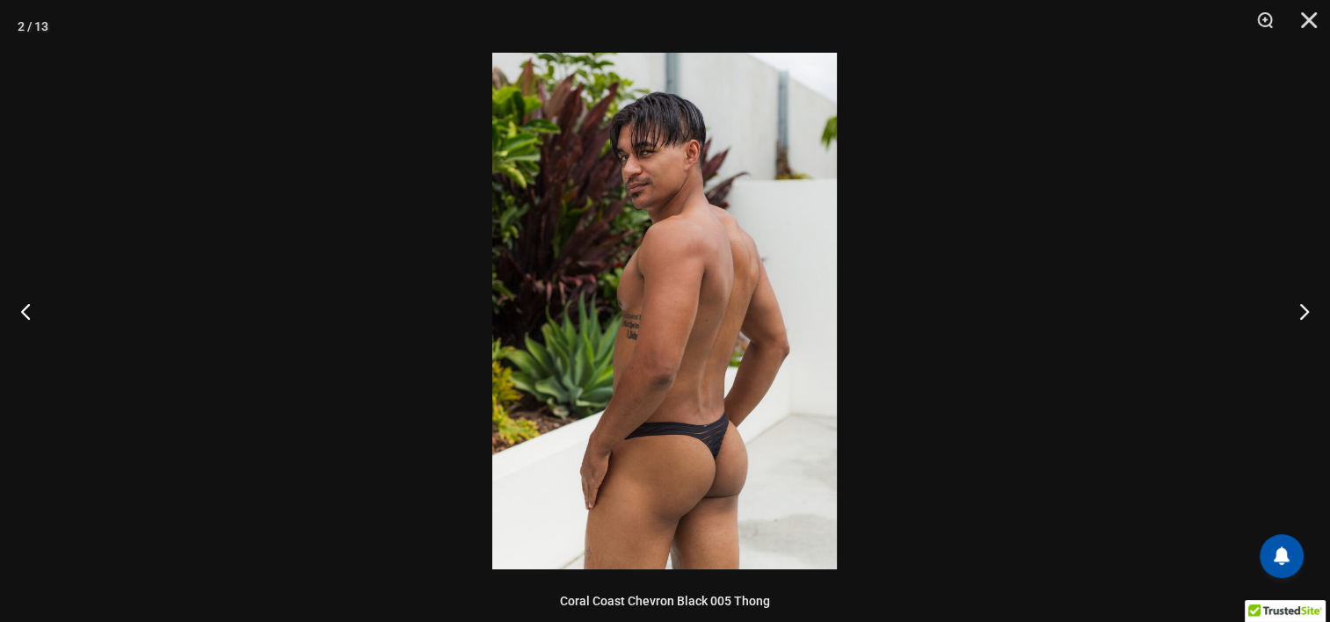
click at [658, 351] on img at bounding box center [664, 311] width 345 height 517
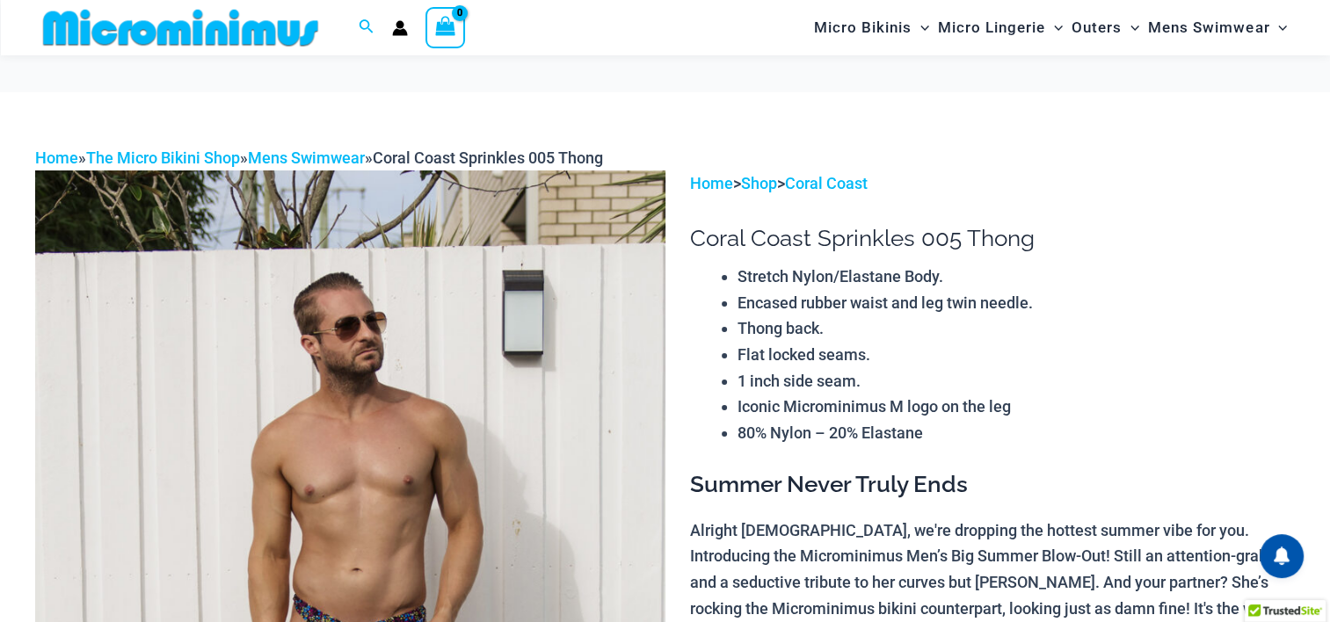
scroll to position [336, 0]
